Goal: Transaction & Acquisition: Purchase product/service

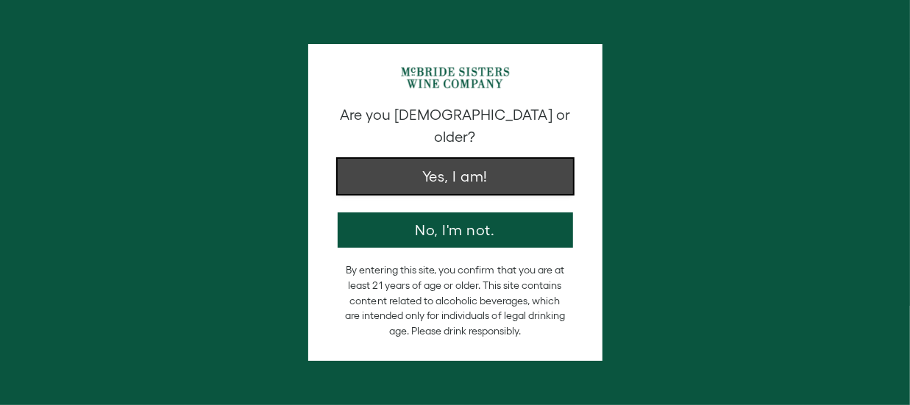
click at [427, 159] on button "Yes, I am!" at bounding box center [455, 176] width 235 height 35
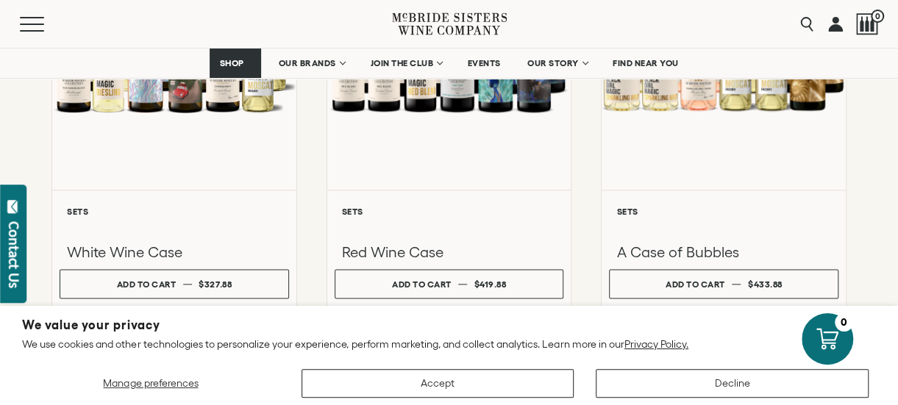
scroll to position [868, 0]
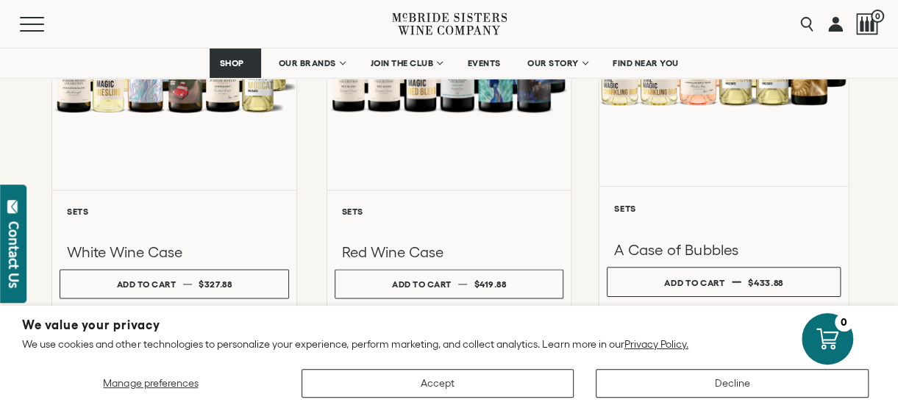
click at [612, 216] on div "A Case of Bubbles" at bounding box center [724, 236] width 234 height 46
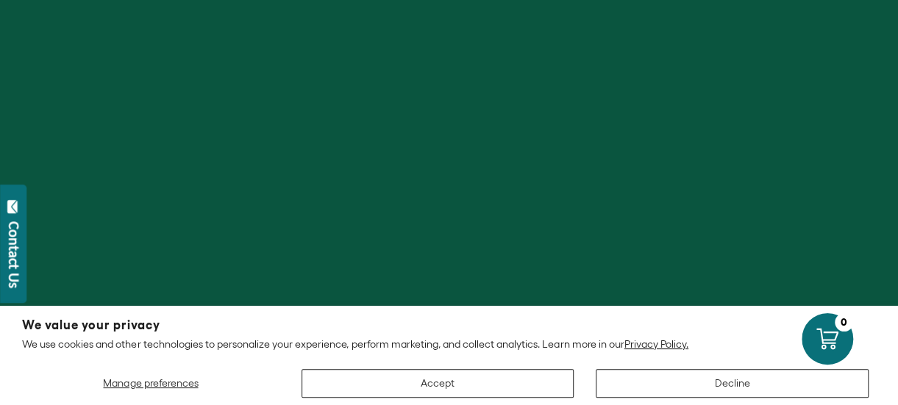
scroll to position [188, 0]
